Goal: Ask a question

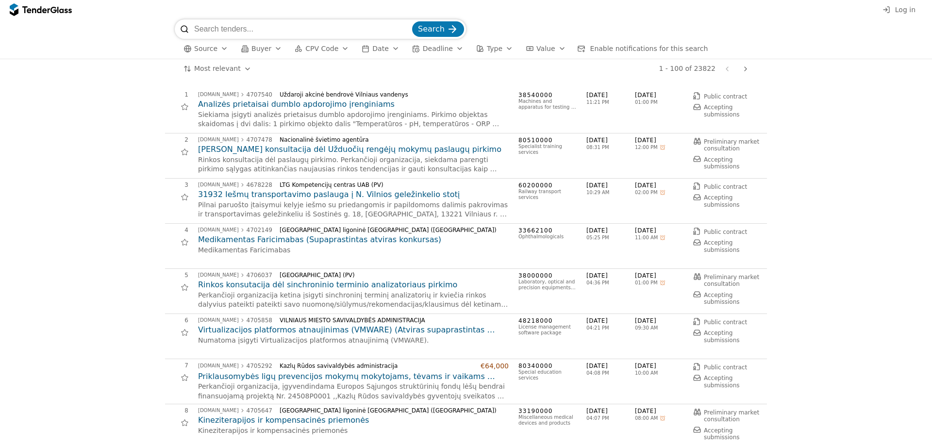
click at [272, 31] on input "search" at bounding box center [302, 28] width 216 height 19
type input "girlaindos"
click at [412, 21] on button "Search" at bounding box center [438, 29] width 52 height 16
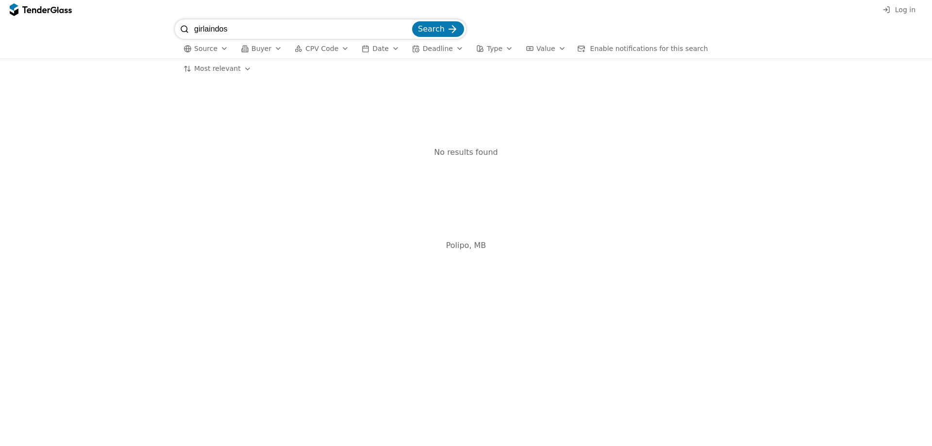
click at [434, 33] on span "Search" at bounding box center [431, 28] width 27 height 9
click at [205, 27] on input "girlaindos" at bounding box center [302, 28] width 216 height 19
click at [196, 49] on span "Source" at bounding box center [205, 49] width 23 height 8
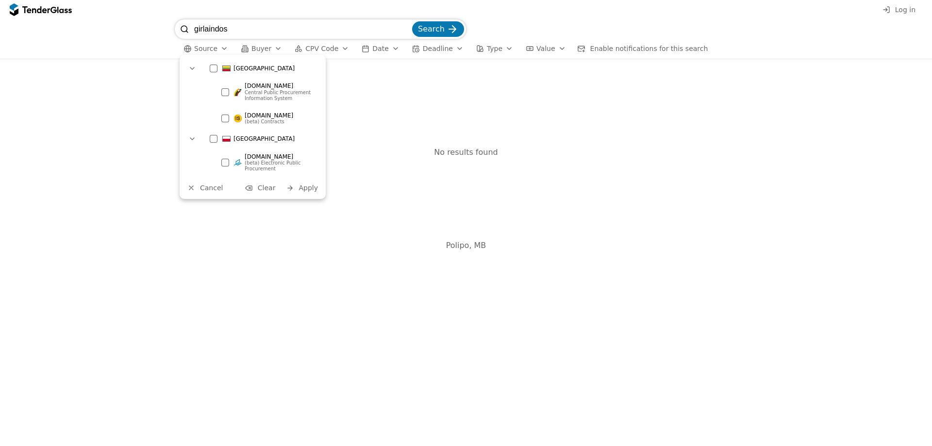
click at [381, 85] on div "No results found" at bounding box center [466, 153] width 602 height 148
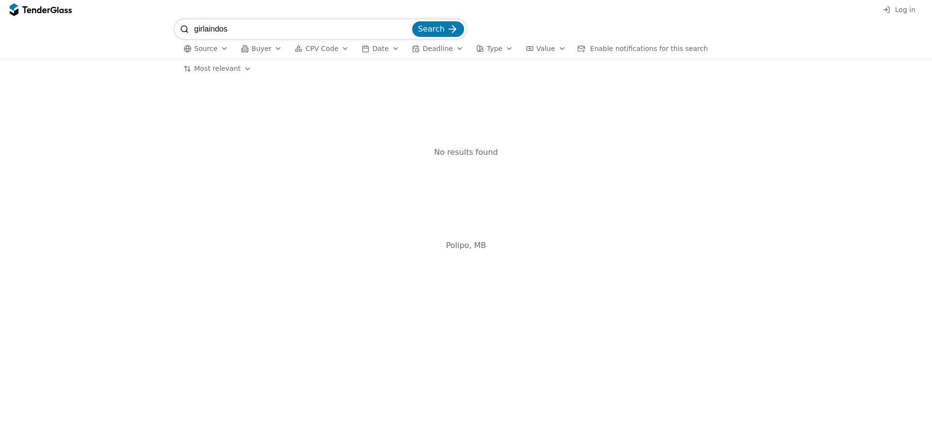
drag, startPoint x: 255, startPoint y: 28, endPoint x: 138, endPoint y: 23, distance: 117.1
click at [139, 23] on div "girlaindos Search Source Buyer CPV Code Date Deadline Type Value Enable notific…" at bounding box center [466, 38] width 922 height 39
click at [45, 12] on div at bounding box center [35, 9] width 27 height 6
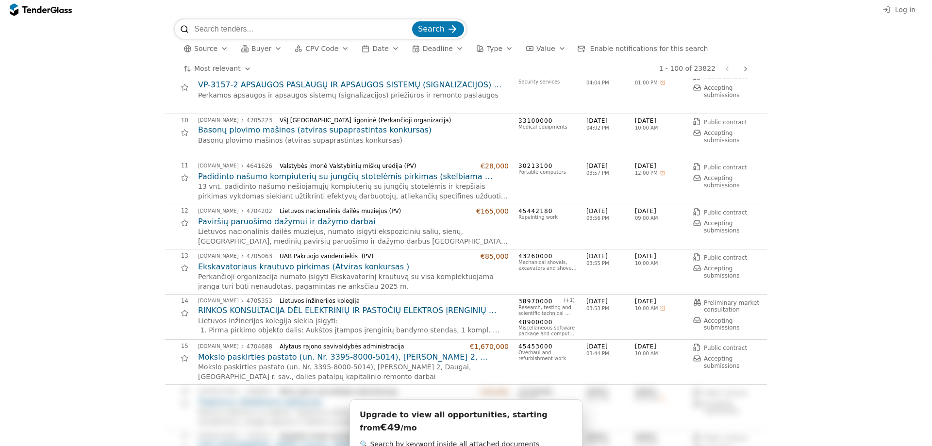
scroll to position [388, 0]
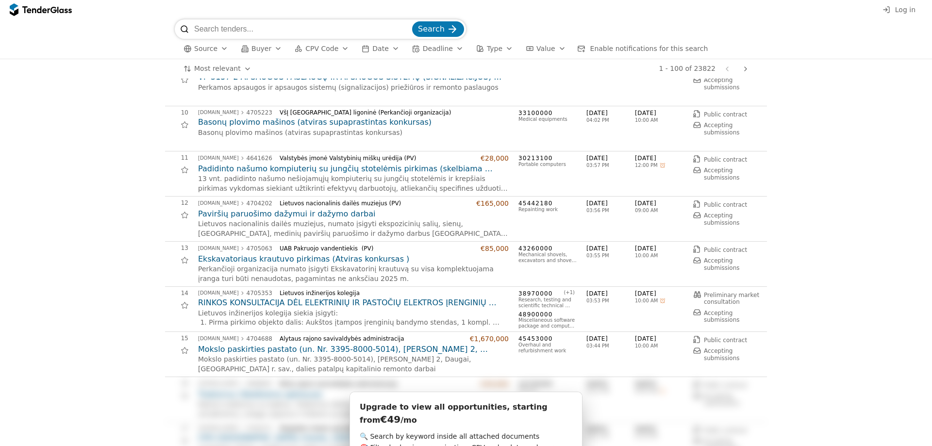
click at [242, 125] on h2 "Basonų plovimo mašinos (atviras supaprastintas konkursas)" at bounding box center [353, 122] width 311 height 11
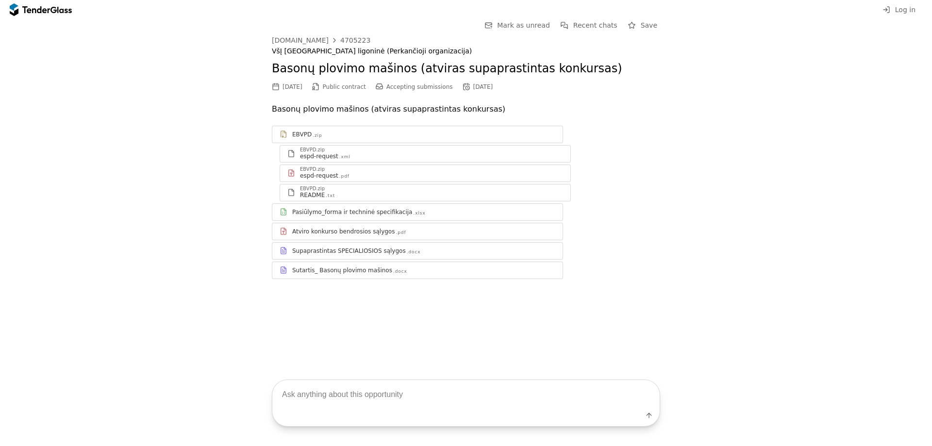
click at [311, 400] on textarea at bounding box center [465, 394] width 387 height 29
type textarea "kas cia?"
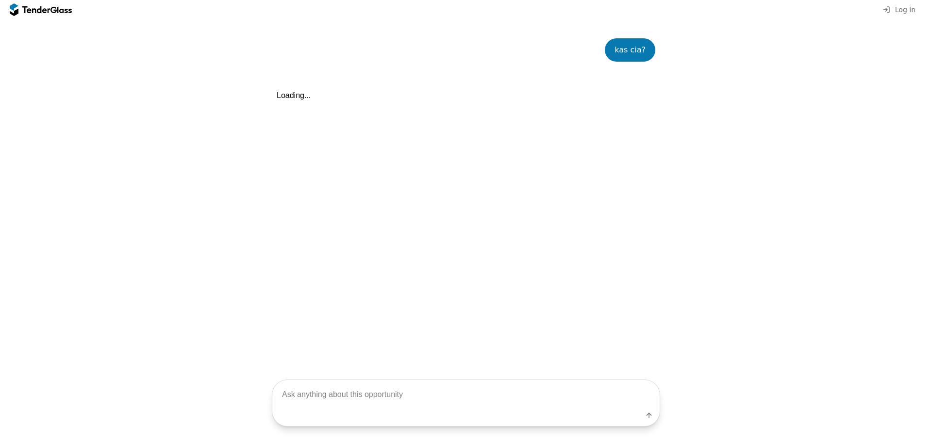
scroll to position [271, 0]
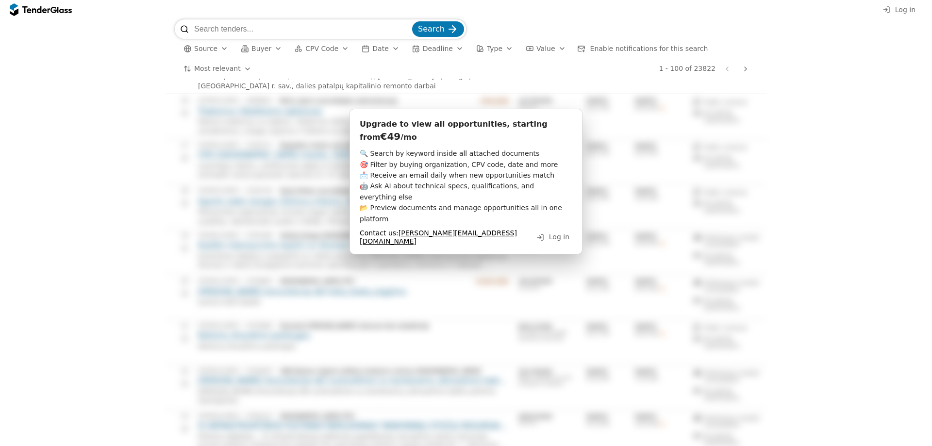
scroll to position [680, 0]
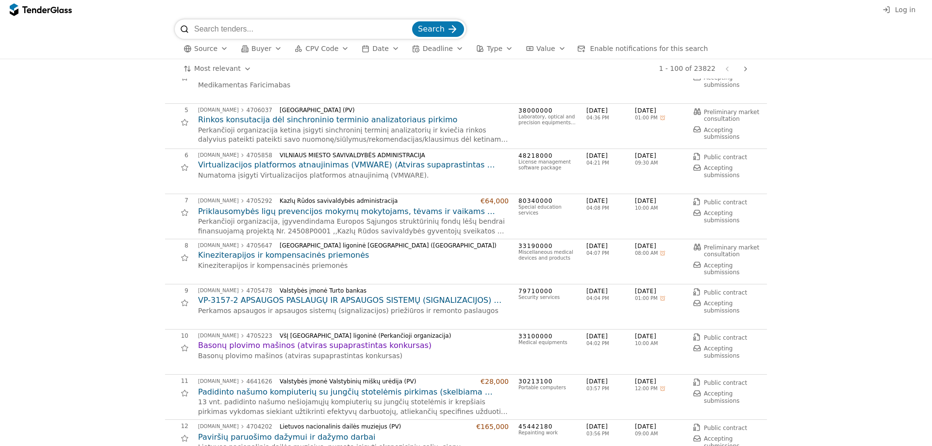
scroll to position [194, 0]
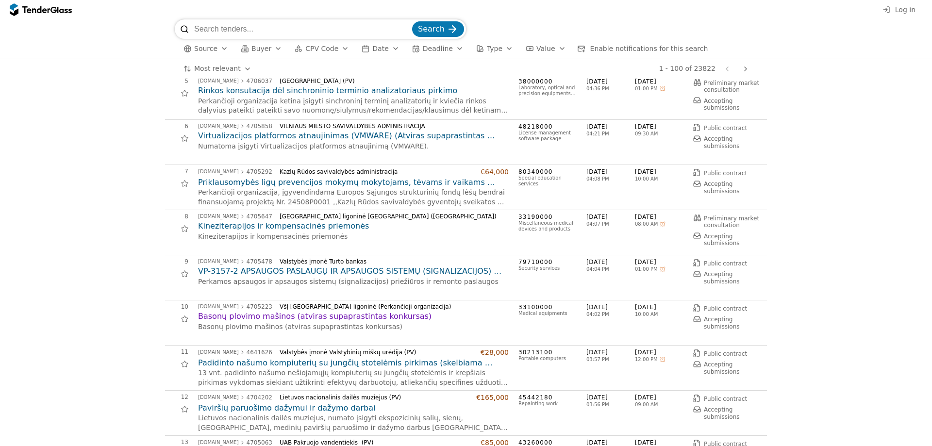
click at [264, 228] on h2 "Kineziterapijos ir kompensacinės priemonės" at bounding box center [353, 226] width 311 height 11
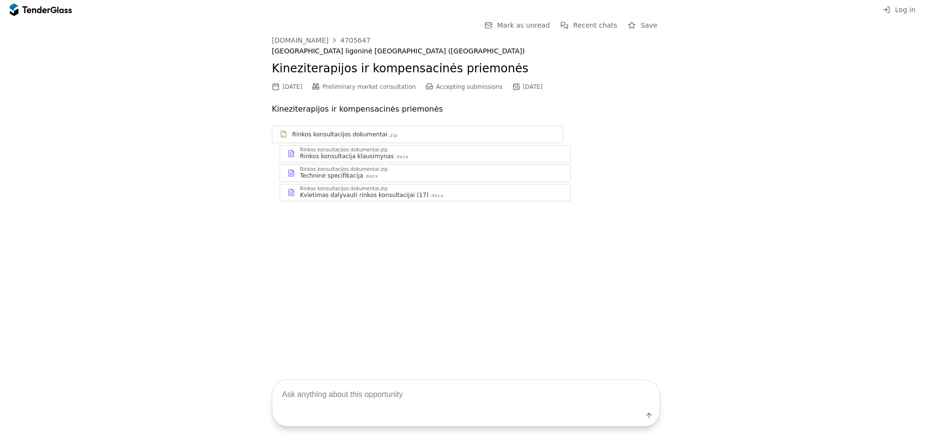
click at [346, 389] on textarea at bounding box center [465, 394] width 387 height 29
